Goal: Information Seeking & Learning: Understand process/instructions

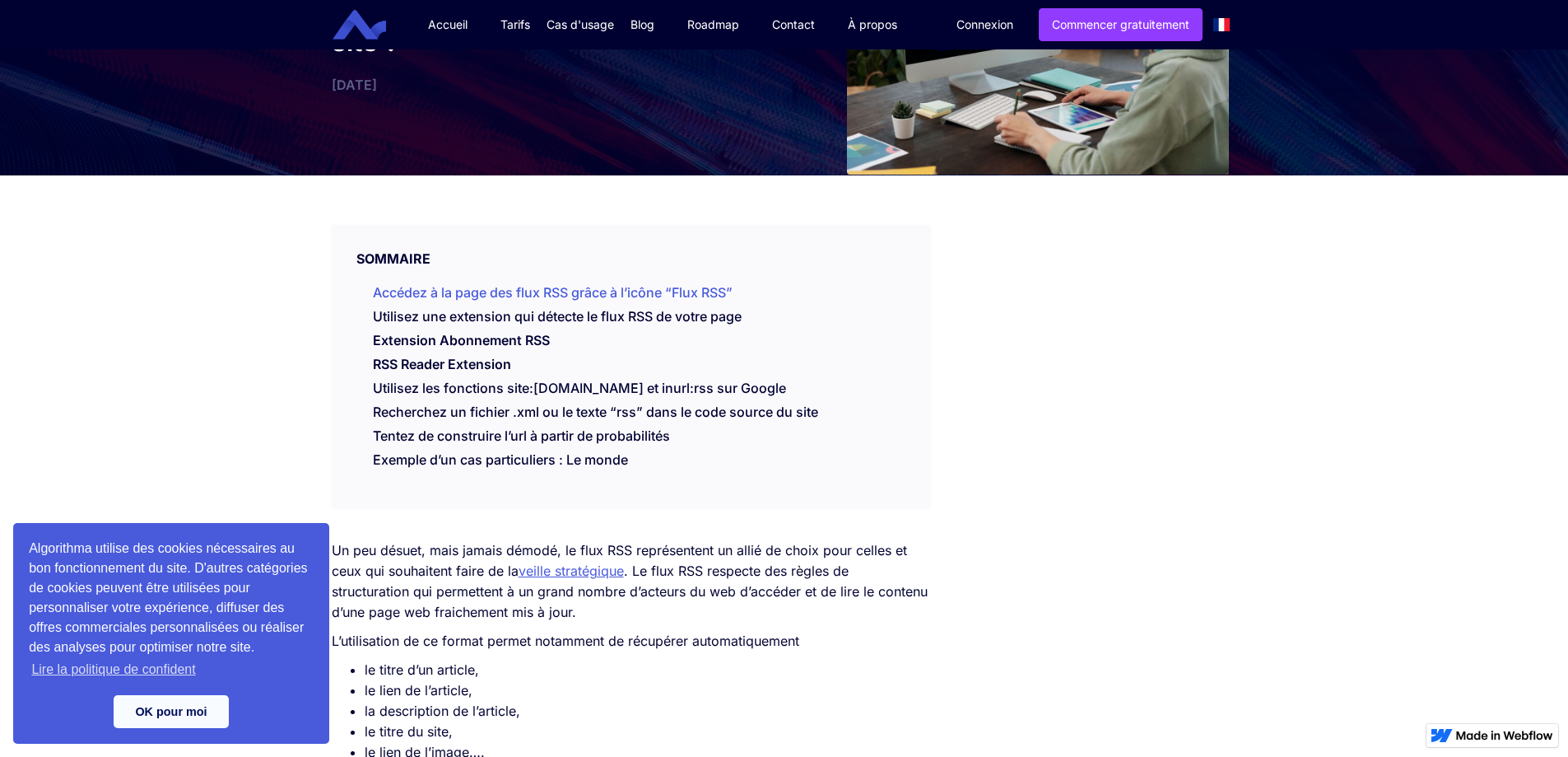
scroll to position [165, 0]
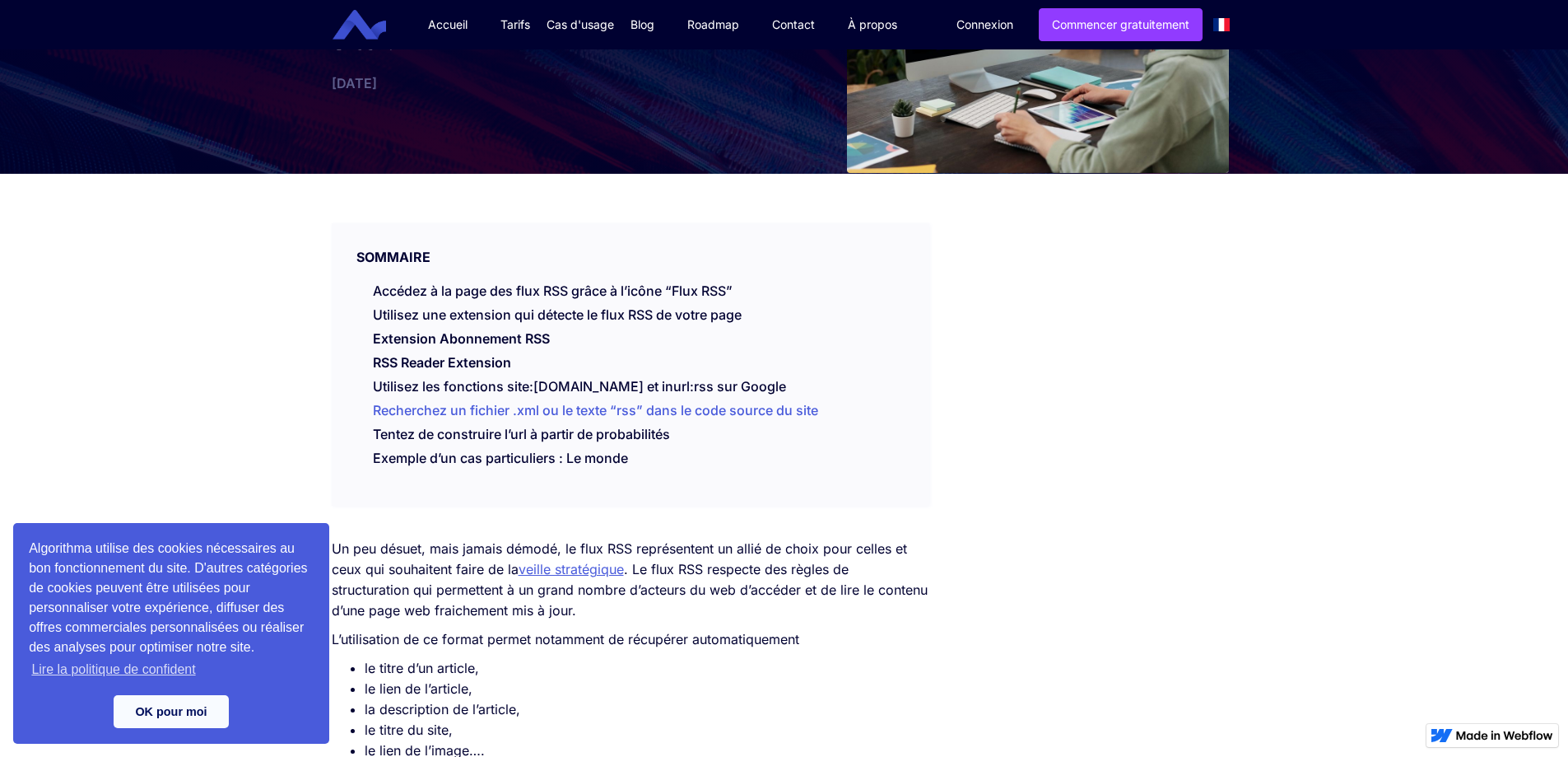
click at [402, 407] on link "Recherchez un fichier .xml ou le texte “rss” dans le code source du site" at bounding box center [596, 409] width 446 height 16
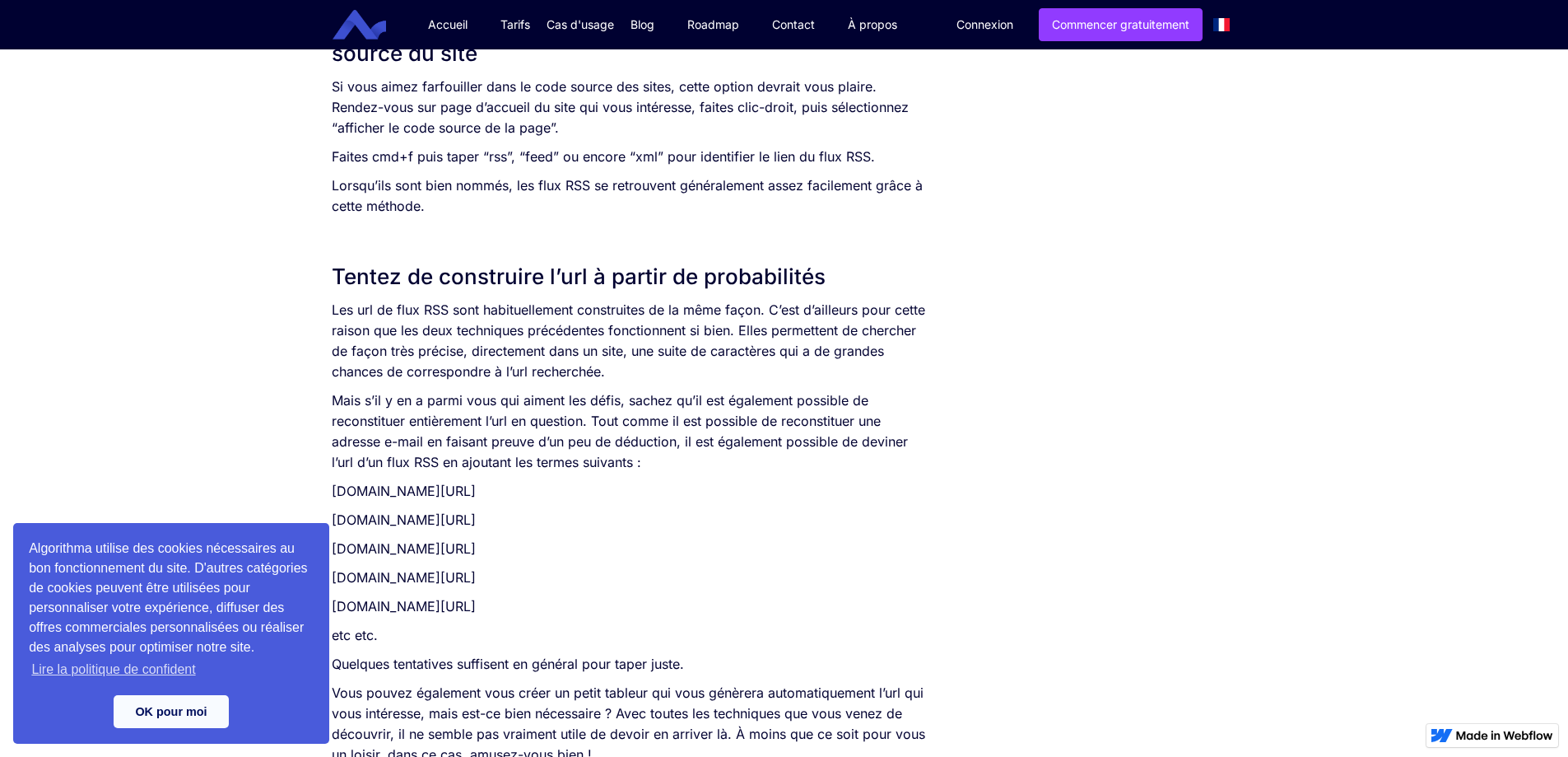
scroll to position [2077, 0]
drag, startPoint x: 529, startPoint y: 575, endPoint x: 577, endPoint y: 575, distance: 48.0
click at [577, 575] on p "[DOMAIN_NAME][URL]" at bounding box center [631, 577] width 599 height 20
drag, startPoint x: 549, startPoint y: 544, endPoint x: 574, endPoint y: 544, distance: 25.0
click at [574, 544] on p "[DOMAIN_NAME][URL]" at bounding box center [631, 548] width 599 height 20
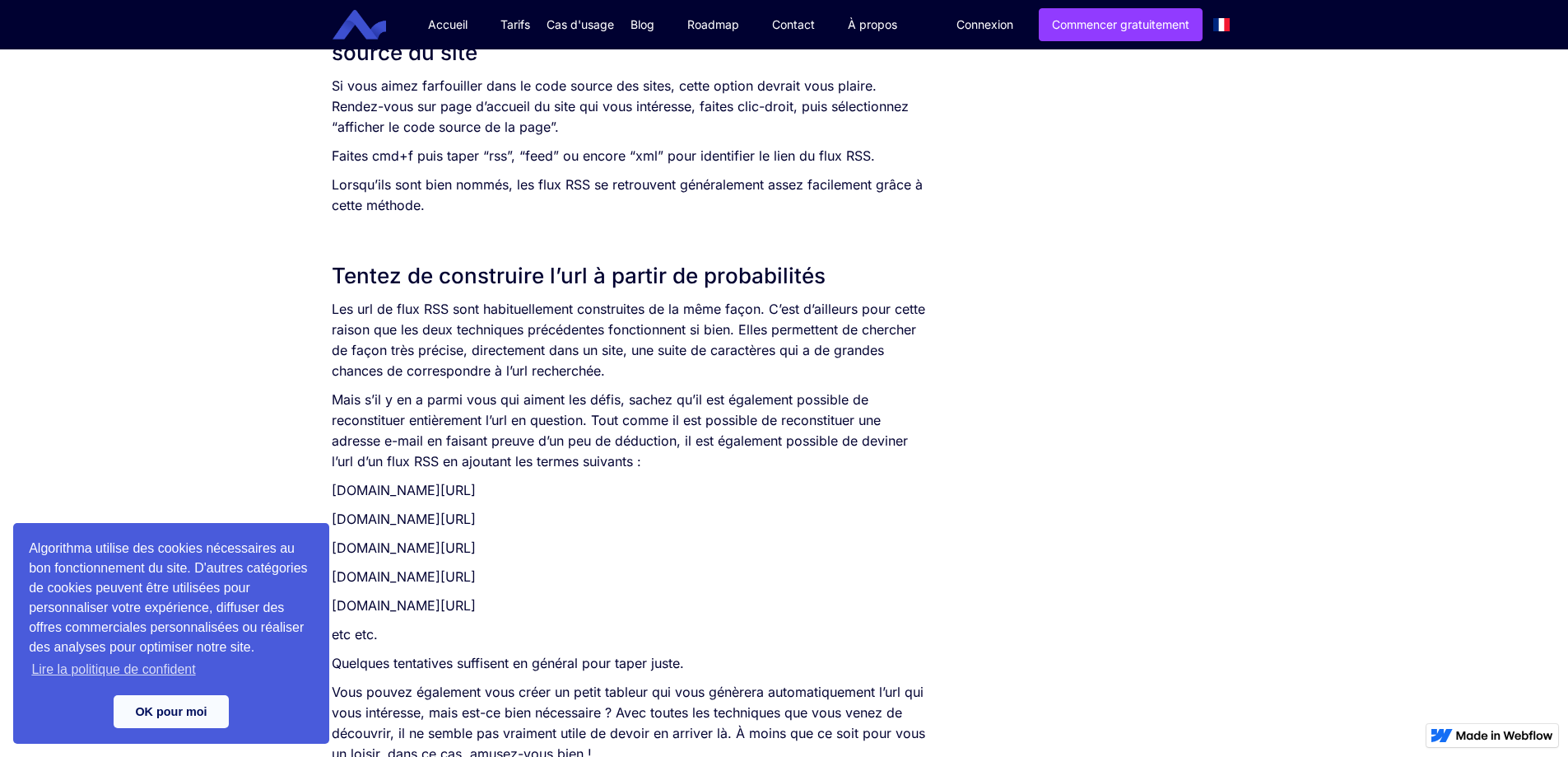
drag, startPoint x: 521, startPoint y: 577, endPoint x: 590, endPoint y: 577, distance: 69.0
click at [584, 576] on p "[DOMAIN_NAME][URL]" at bounding box center [631, 577] width 599 height 20
copy p "rss-feed"
drag, startPoint x: 520, startPoint y: 606, endPoint x: 611, endPoint y: 606, distance: 91.0
click at [611, 606] on p "[DOMAIN_NAME][URL]" at bounding box center [631, 606] width 599 height 20
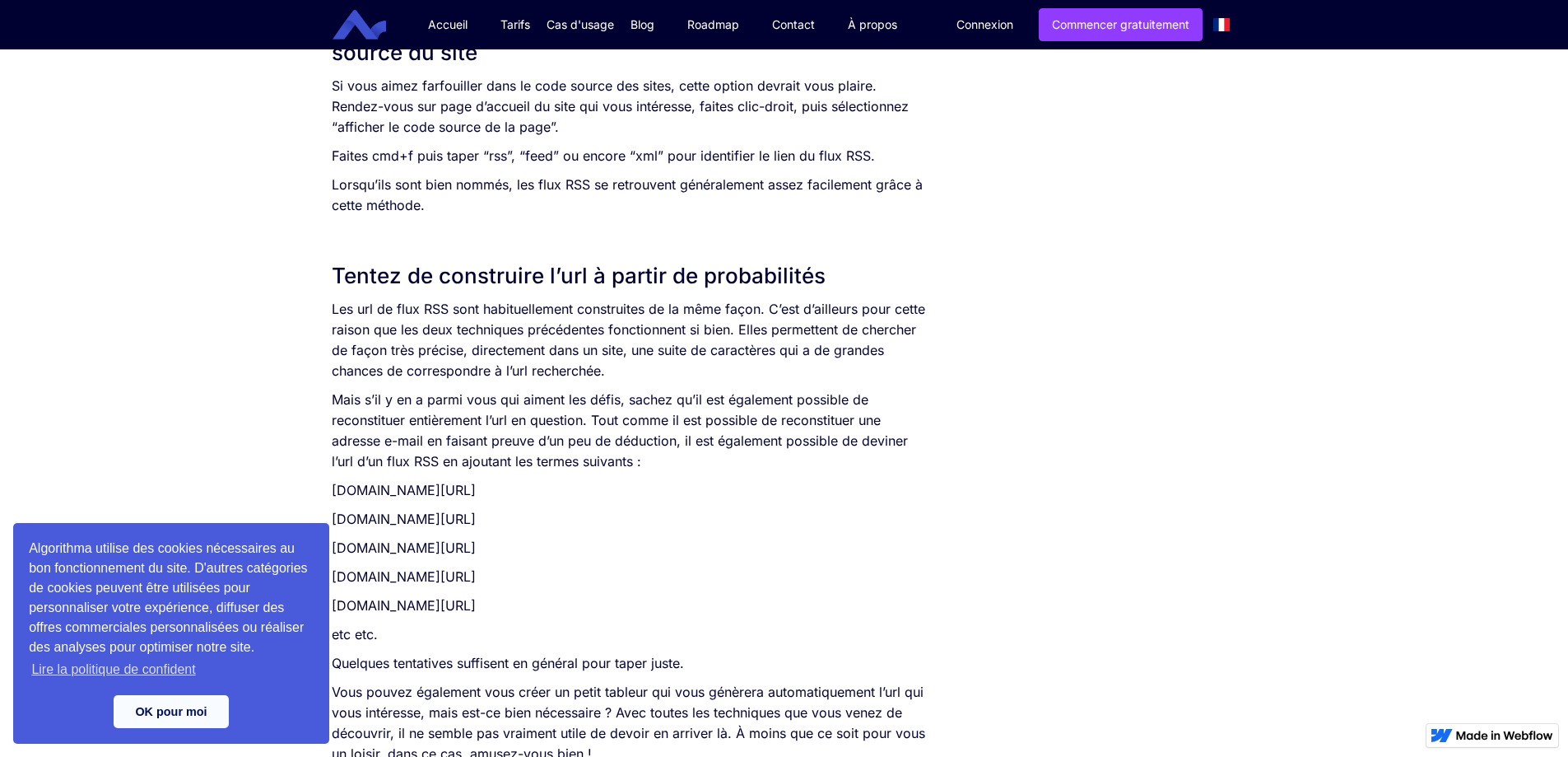
copy p "actualites-rss"
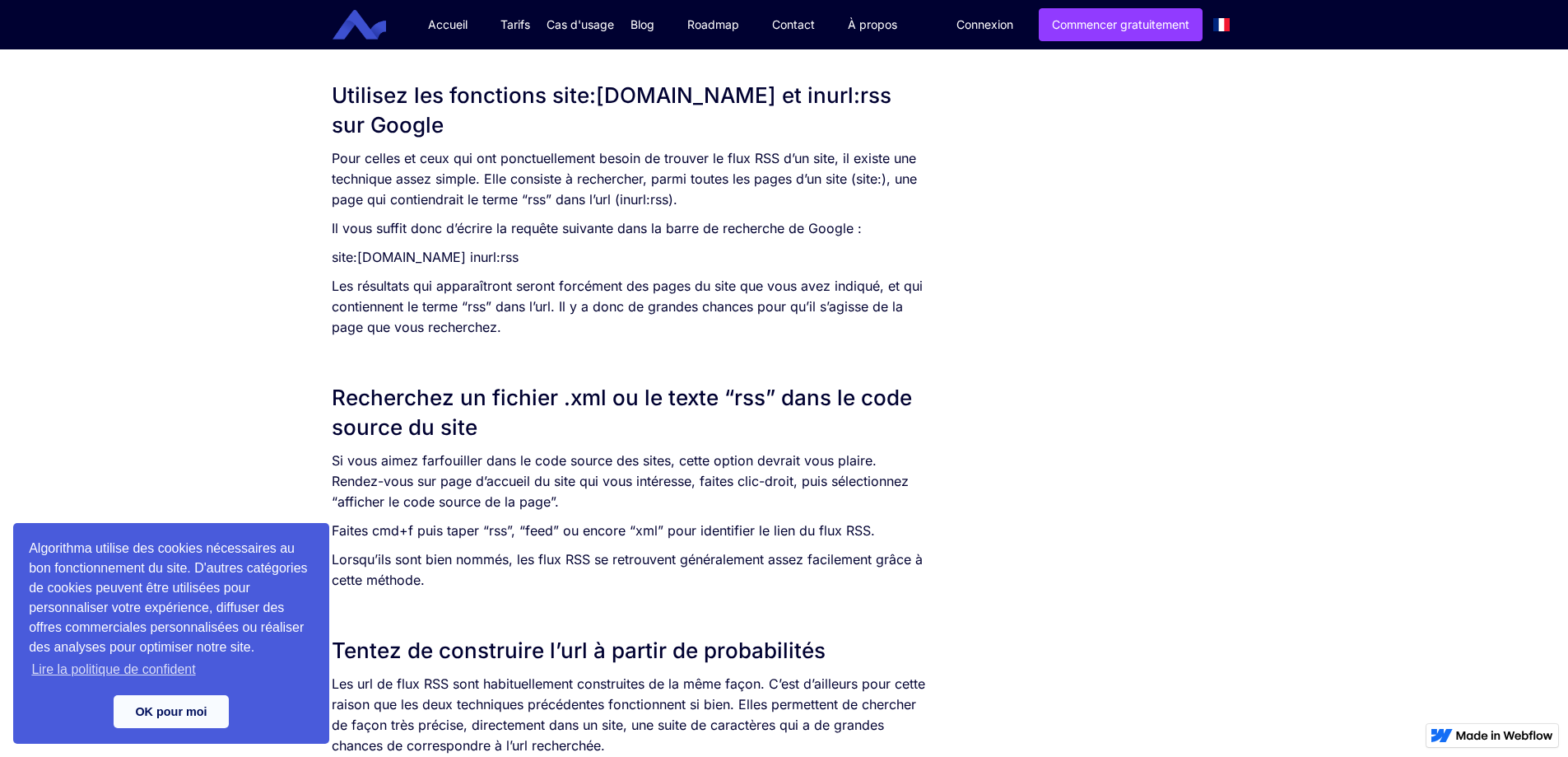
scroll to position [1665, 0]
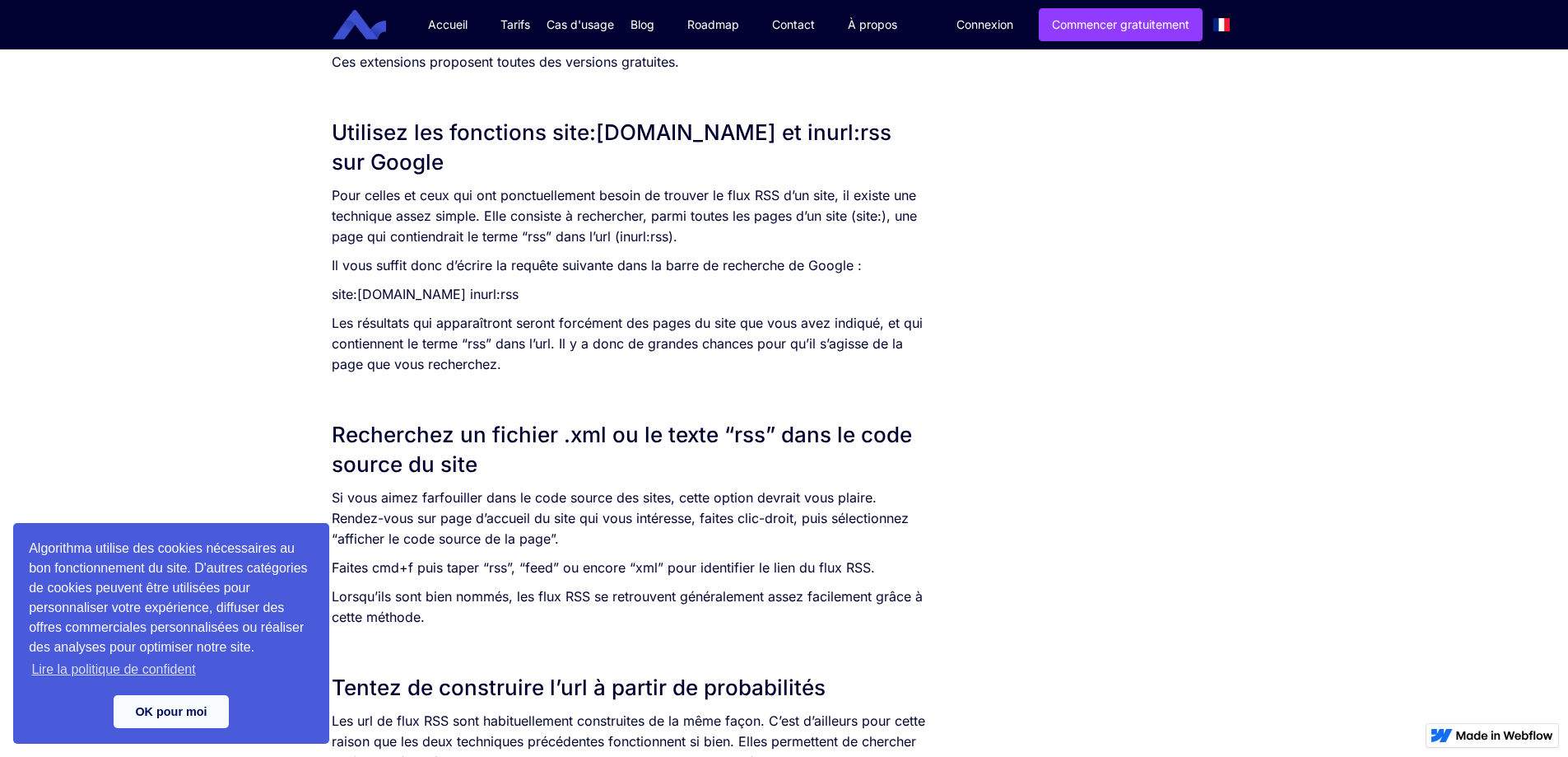
click at [328, 292] on div "SOMMAIRE Accédez à la page des flux RSS grâce à l’icône “Flux RSS” Utilisez une…" at bounding box center [630, 155] width 615 height 2964
drag, startPoint x: 331, startPoint y: 293, endPoint x: 581, endPoint y: 293, distance: 250.0
click at [581, 293] on p "site:[DOMAIN_NAME] inurl:rss" at bounding box center [631, 294] width 599 height 20
click at [595, 289] on p "site:[DOMAIN_NAME] inurl:rss" at bounding box center [631, 294] width 599 height 20
drag, startPoint x: 595, startPoint y: 295, endPoint x: 293, endPoint y: 293, distance: 302.0
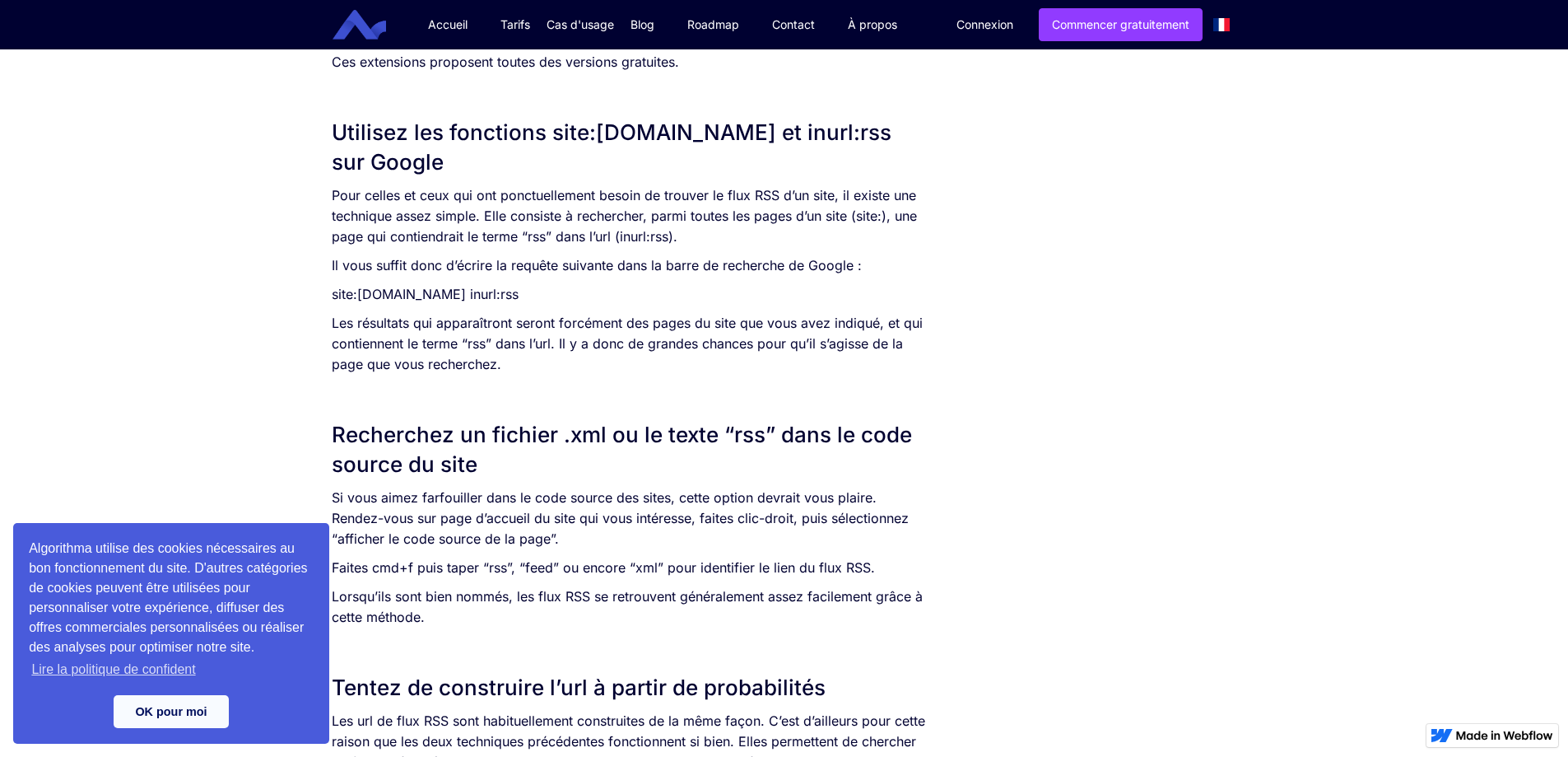
click at [293, 293] on div "SOMMAIRE Accédez à la page des flux RSS grâce à l’icône “Flux RSS” Utilisez une…" at bounding box center [784, 172] width 1568 height 2997
copy p "site:[DOMAIN_NAME] inurl:rss"
